Goal: Find specific page/section: Find specific page/section

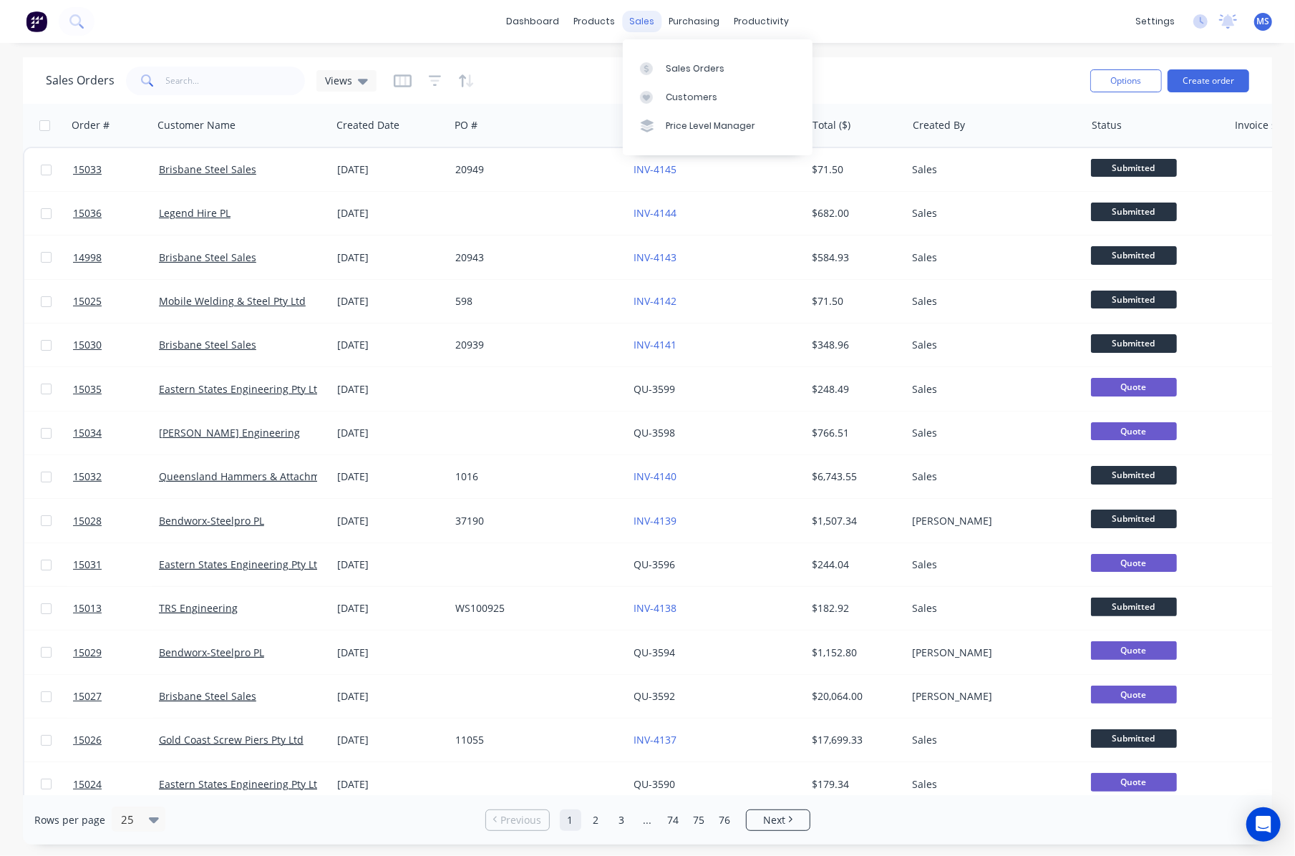
click at [634, 23] on div "sales" at bounding box center [641, 21] width 39 height 21
click at [686, 95] on div "Customers" at bounding box center [692, 97] width 52 height 13
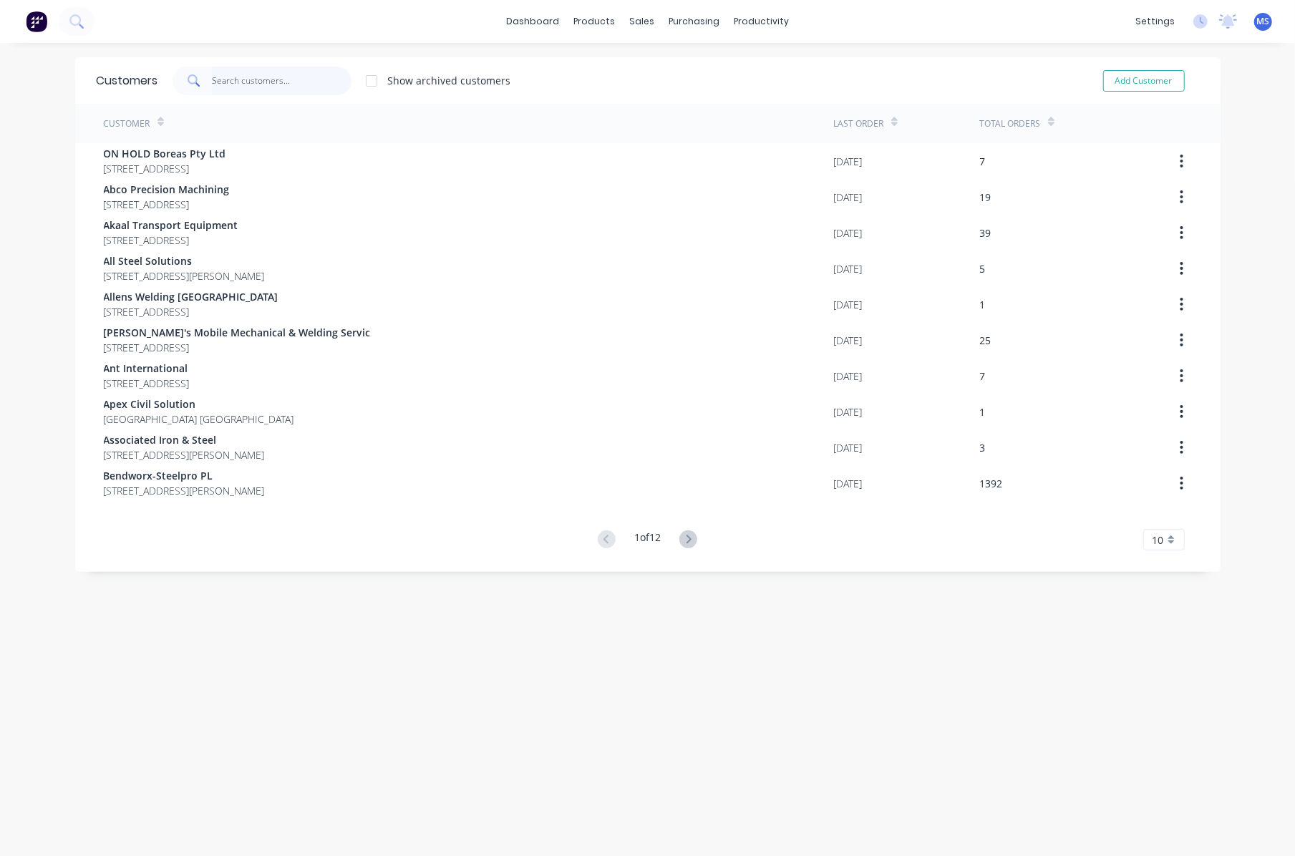
drag, startPoint x: 242, startPoint y: 72, endPoint x: 253, endPoint y: 75, distance: 12.0
click at [242, 75] on input "text" at bounding box center [282, 81] width 140 height 29
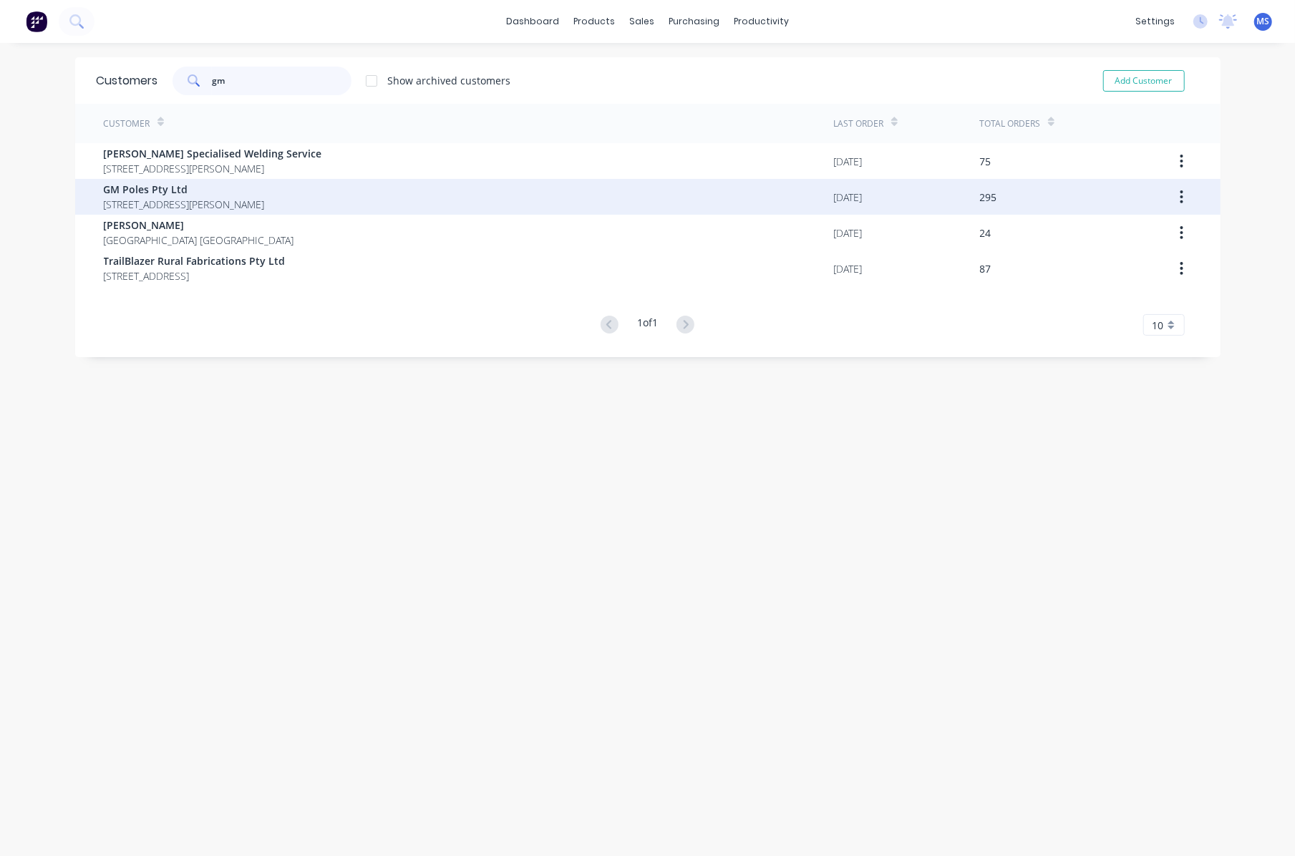
type input "gm"
click at [198, 195] on span "GM Poles Pty Ltd" at bounding box center [184, 189] width 161 height 15
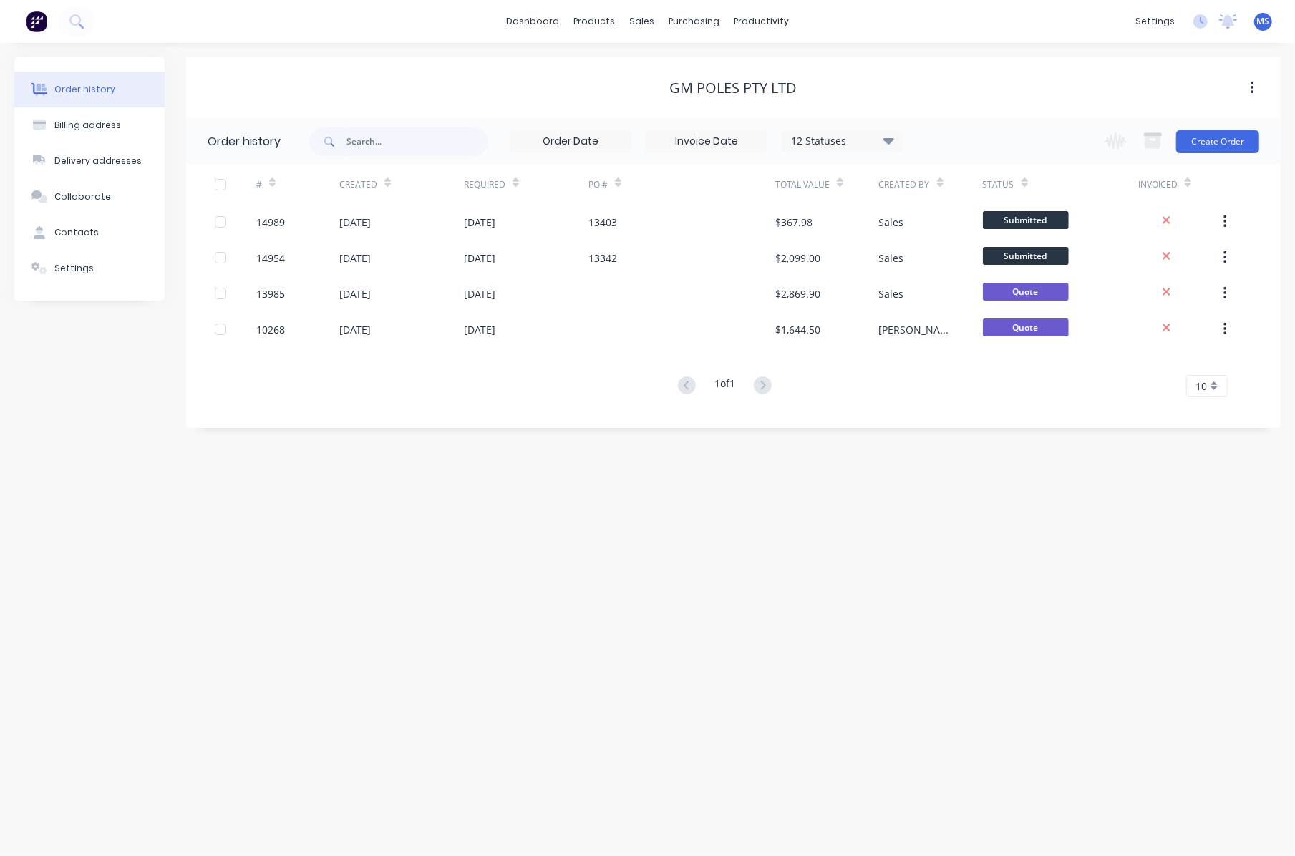
click at [901, 138] on div "12 Statuses" at bounding box center [842, 141] width 120 height 16
click at [961, 306] on label at bounding box center [961, 306] width 0 height 0
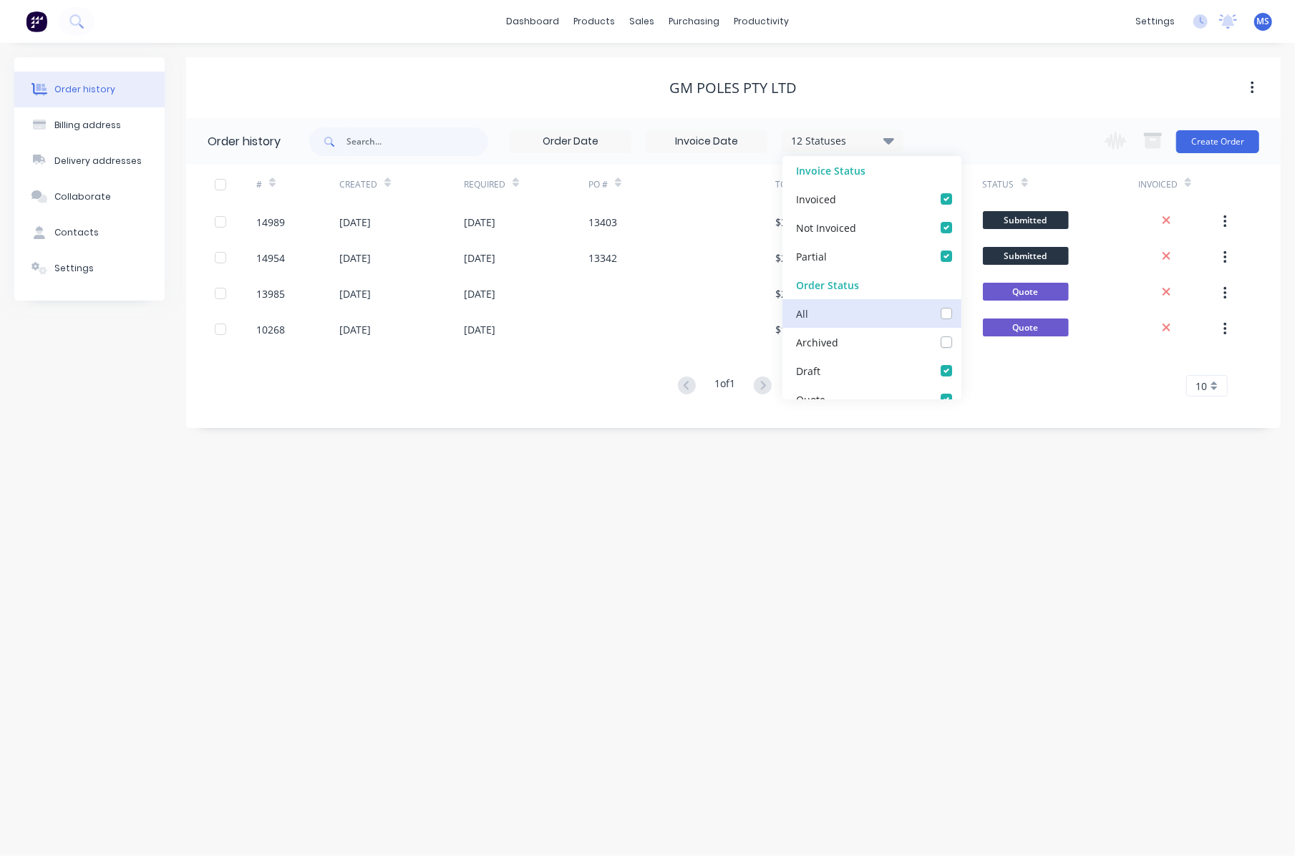
click at [961, 316] on input "checkbox" at bounding box center [966, 313] width 11 height 14
checkbox input "true"
click at [848, 531] on div "Order history Billing address Delivery addresses Collaborate Contacts Settings …" at bounding box center [647, 449] width 1295 height 813
